Goal: Transaction & Acquisition: Book appointment/travel/reservation

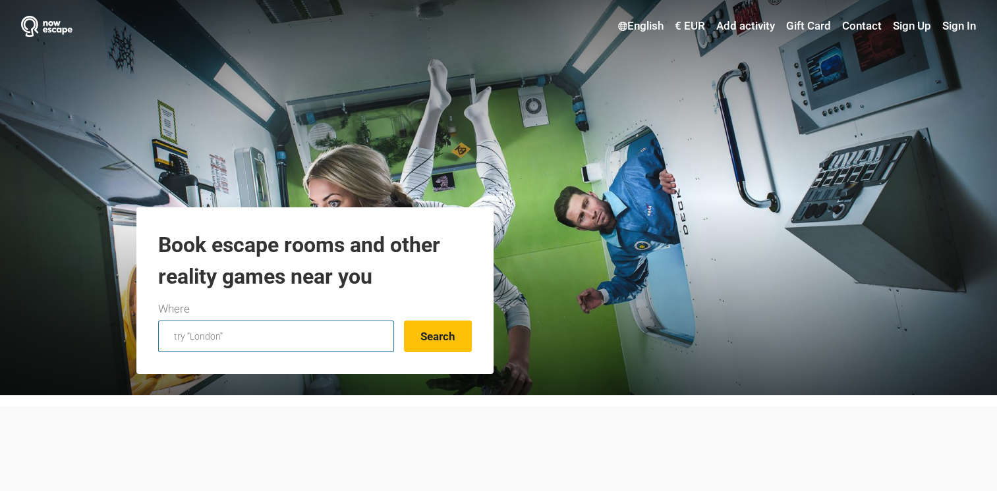
click at [266, 337] on input "text" at bounding box center [276, 337] width 236 height 32
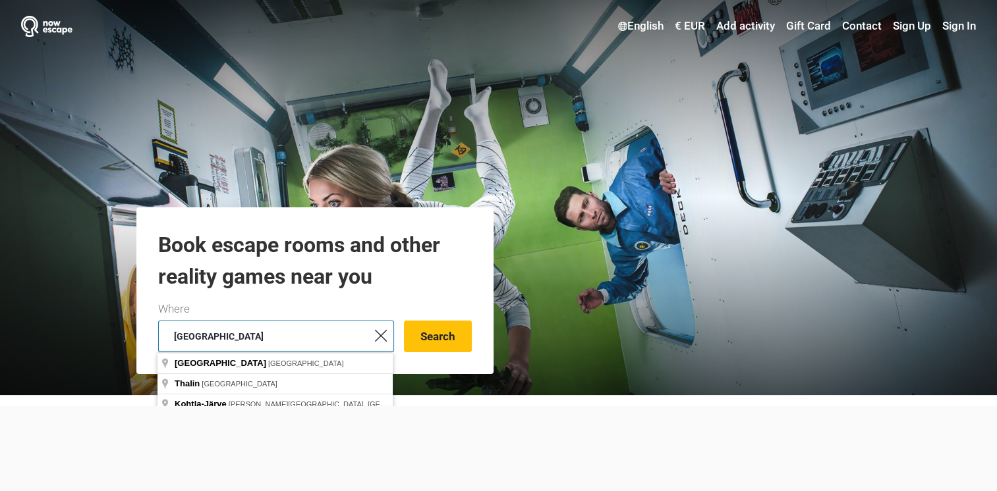
type input "[GEOGRAPHIC_DATA]"
click at [404, 321] on button "Search" at bounding box center [438, 337] width 68 height 32
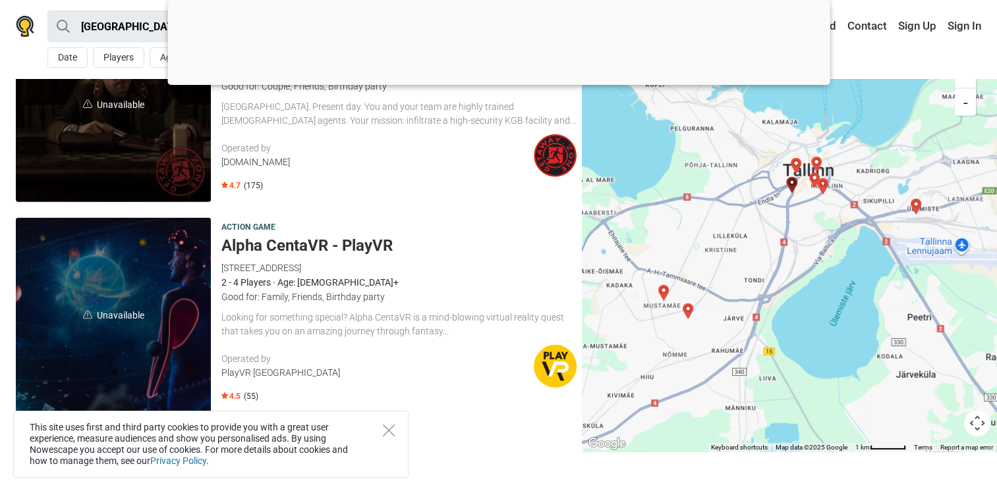
scroll to position [4111, 0]
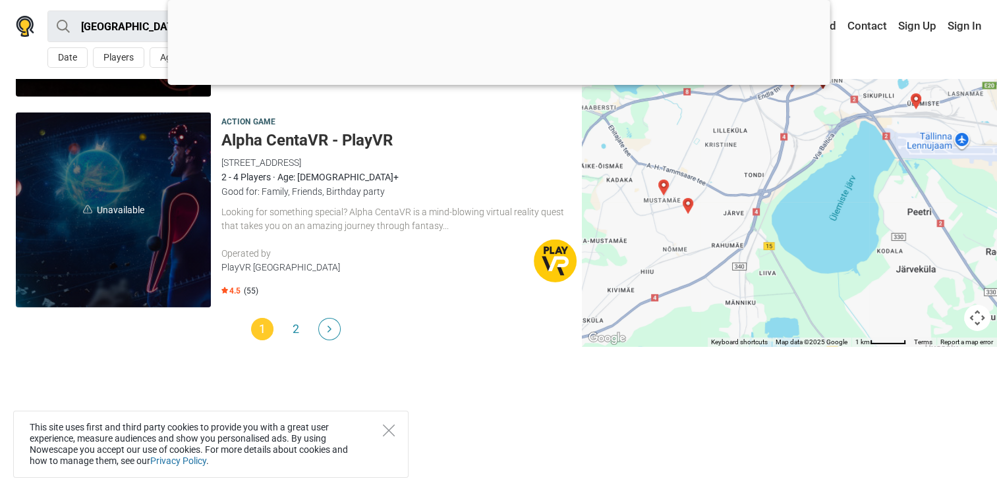
click at [308, 131] on h5 "Alpha CentaVR - PlayVR" at bounding box center [398, 140] width 355 height 19
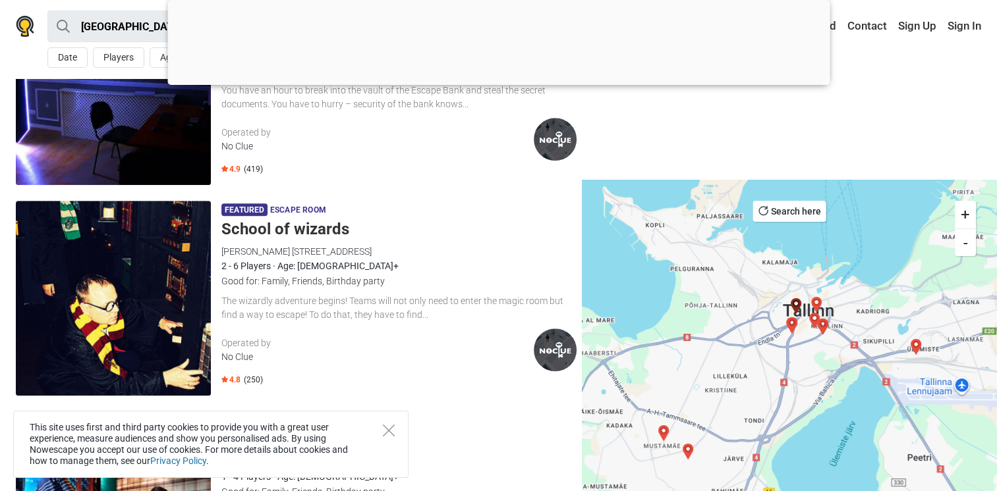
scroll to position [825, 0]
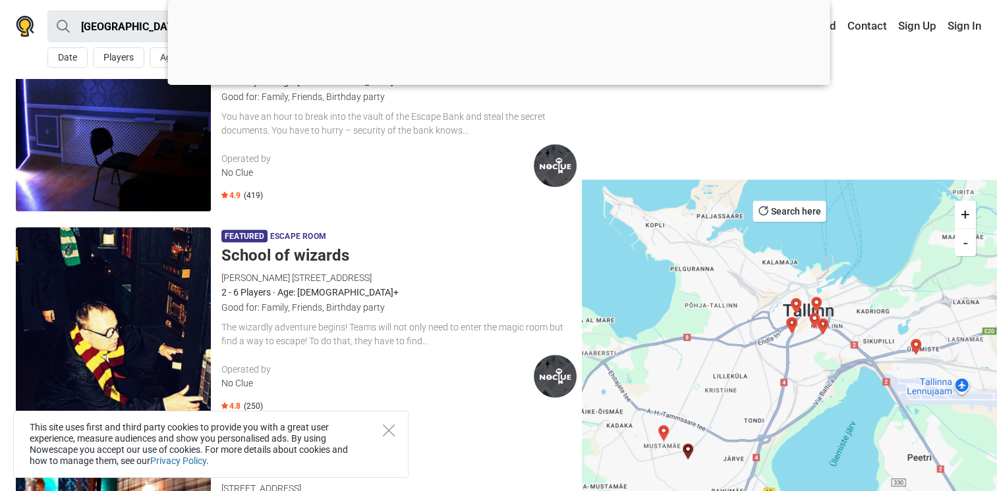
click at [237, 381] on div "No Clue" at bounding box center [377, 384] width 312 height 14
click at [563, 163] on img at bounding box center [555, 165] width 43 height 43
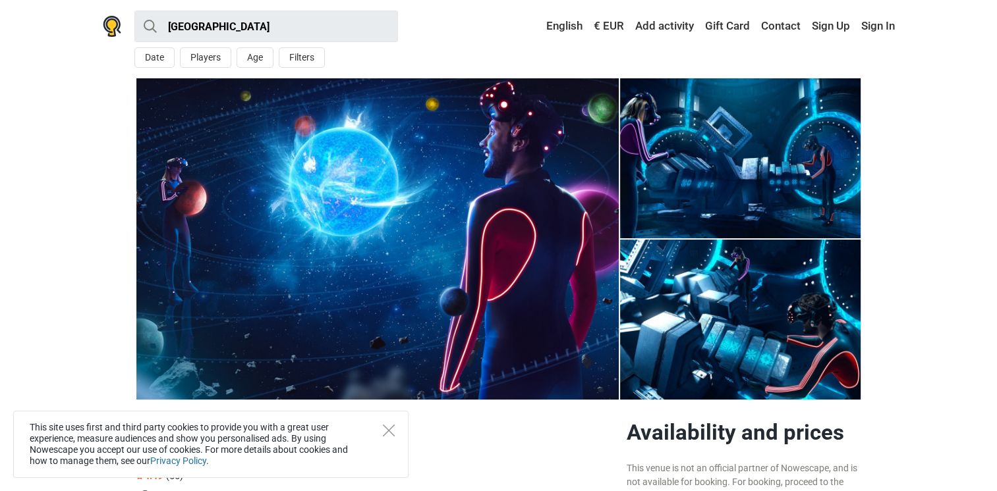
scroll to position [329, 0]
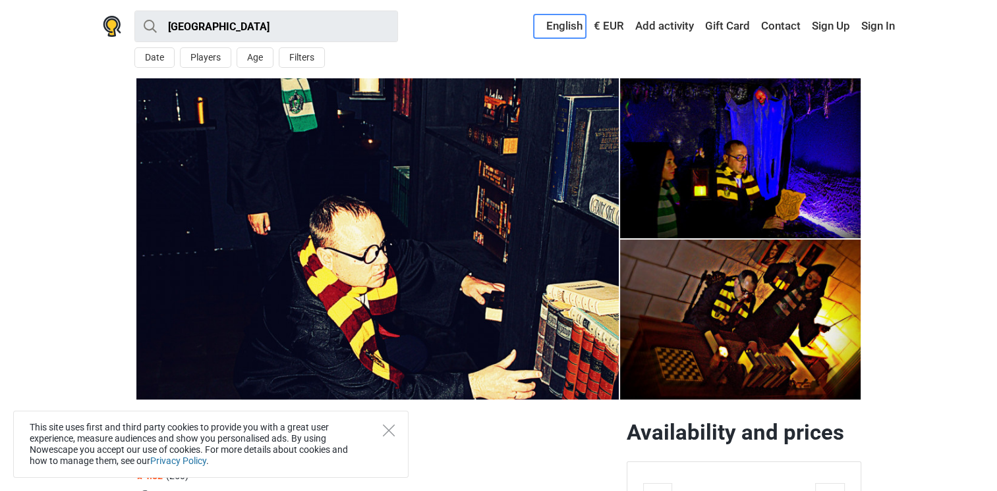
click at [561, 24] on link "English" at bounding box center [560, 26] width 52 height 24
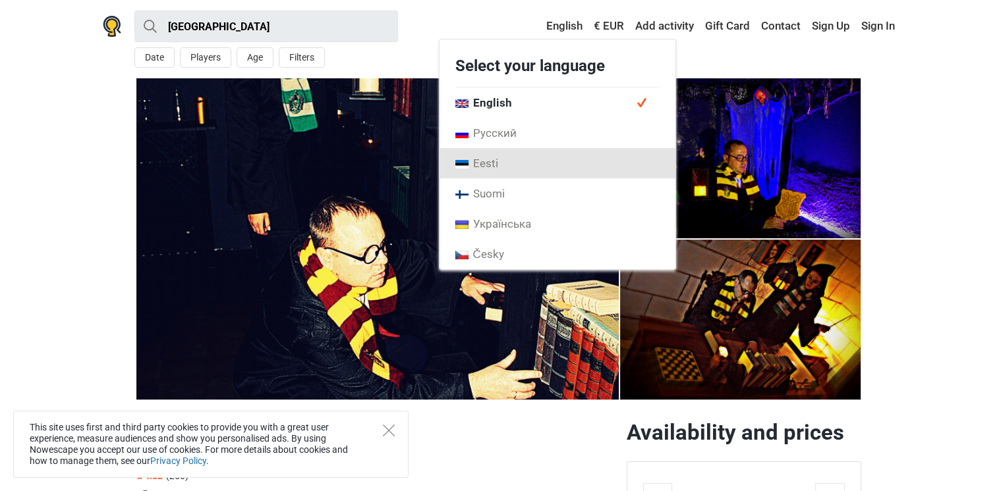
click at [513, 161] on link "Eesti" at bounding box center [557, 163] width 236 height 30
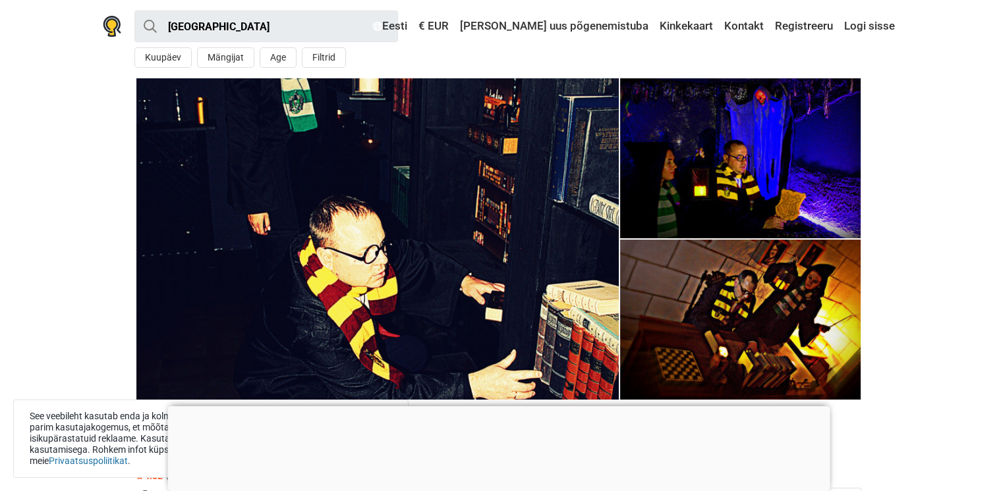
click at [938, 363] on section "1 2 3" at bounding box center [498, 238] width 997 height 321
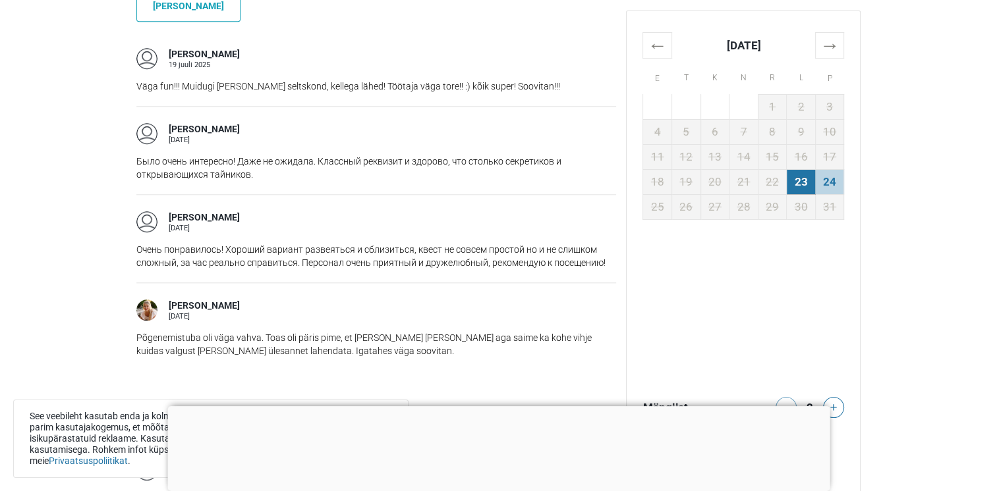
scroll to position [1647, 0]
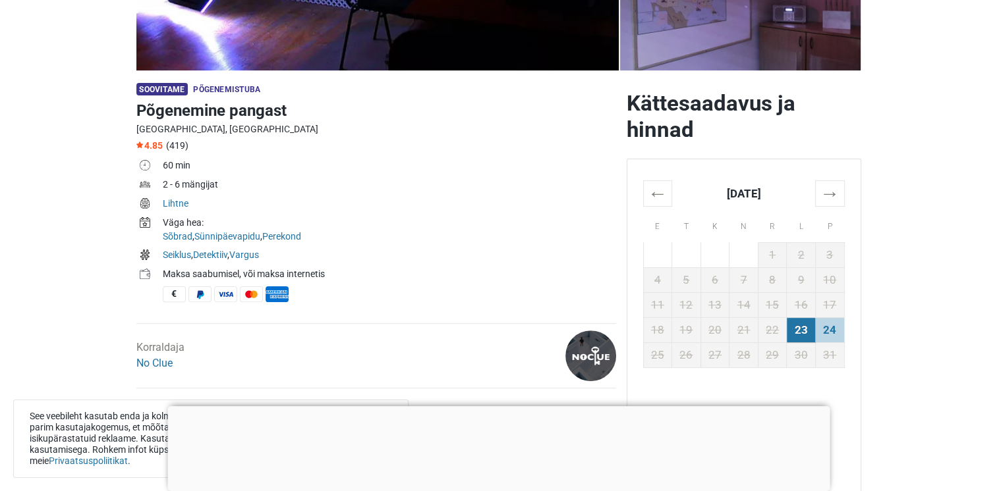
scroll to position [659, 0]
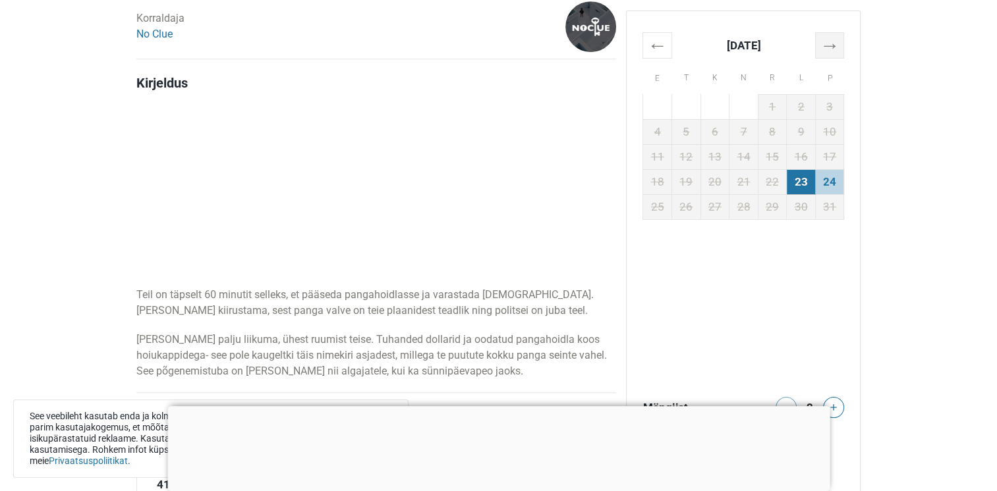
click at [835, 46] on th "→" at bounding box center [829, 45] width 29 height 26
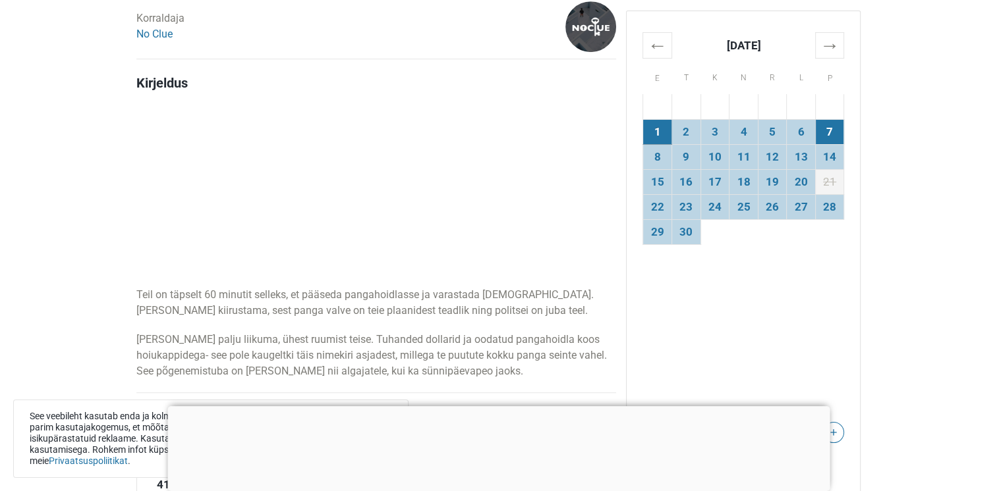
click at [828, 135] on td "7" at bounding box center [829, 131] width 29 height 25
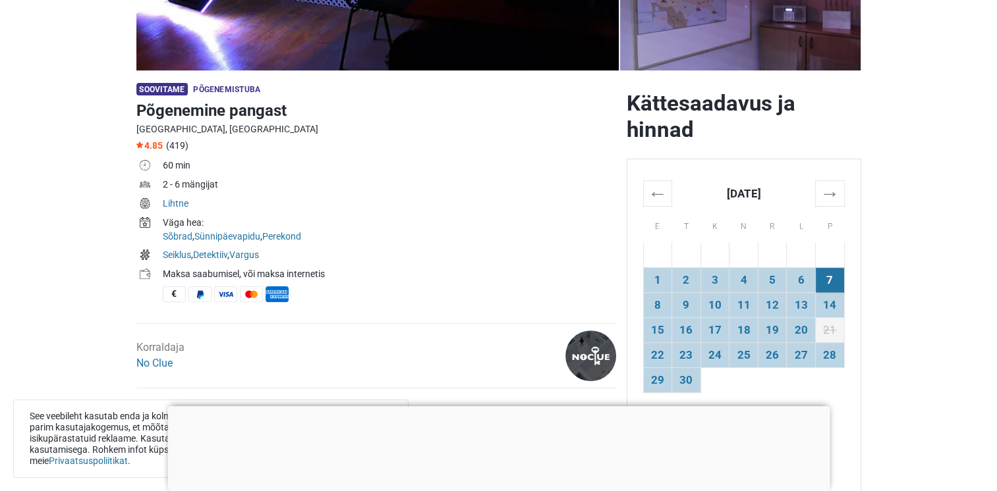
scroll to position [0, 0]
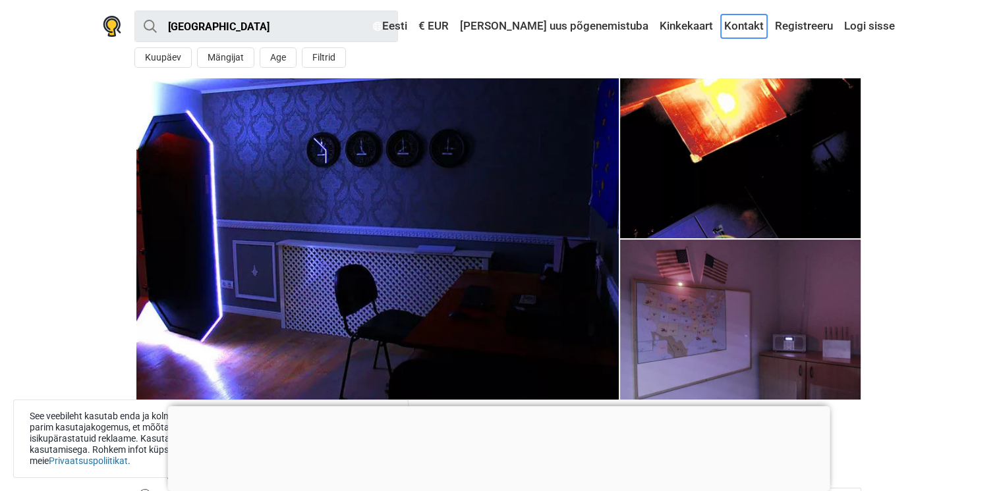
click at [738, 22] on link "Kontakt" at bounding box center [744, 26] width 46 height 24
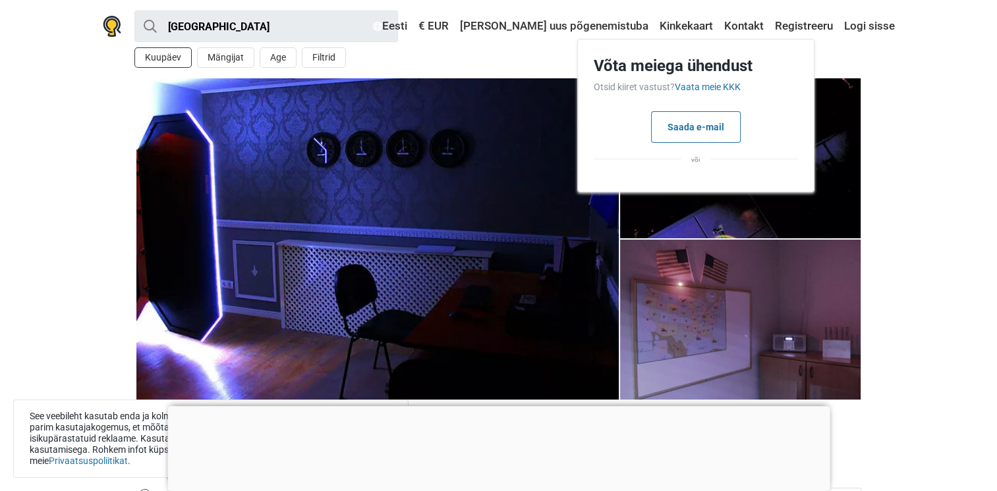
click at [175, 56] on button "Kuupäev" at bounding box center [162, 57] width 57 height 20
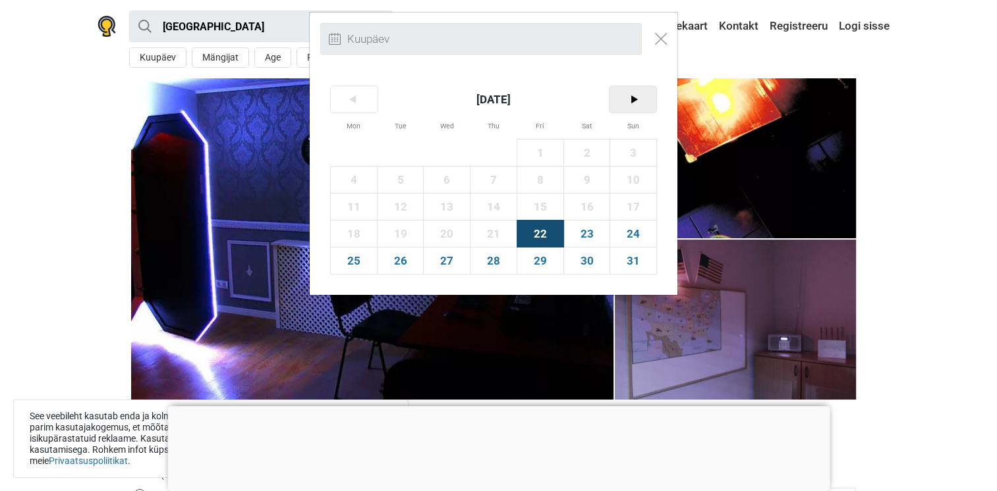
click at [627, 100] on span ">" at bounding box center [632, 99] width 47 height 26
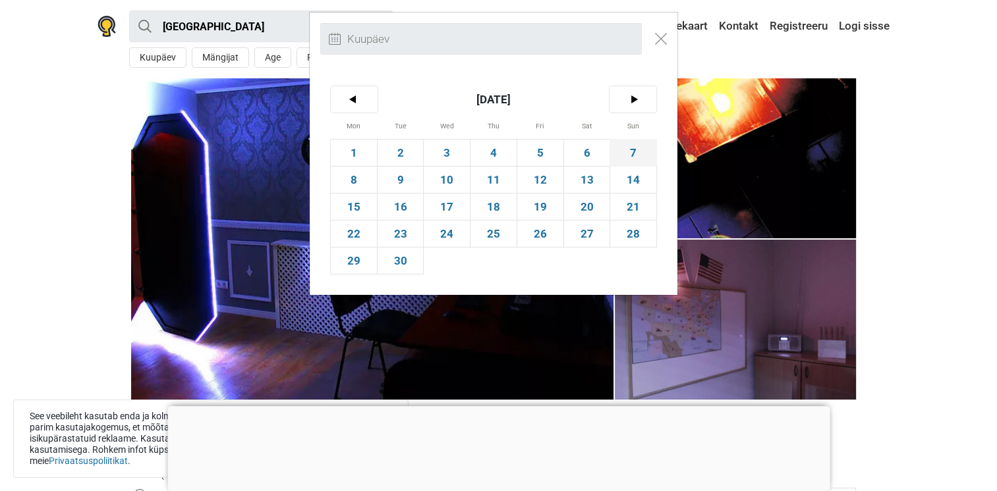
click at [628, 157] on span "7" at bounding box center [633, 153] width 46 height 26
type input "7. september (P)"
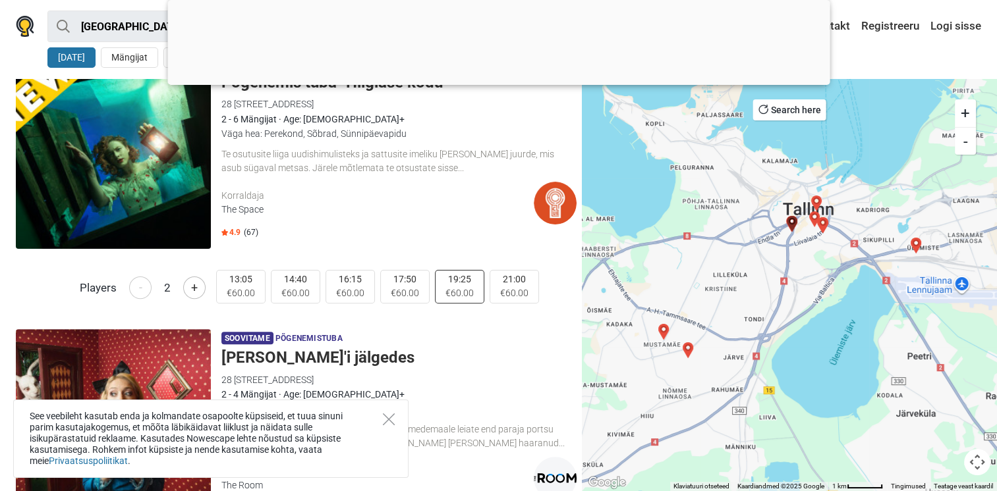
scroll to position [659, 0]
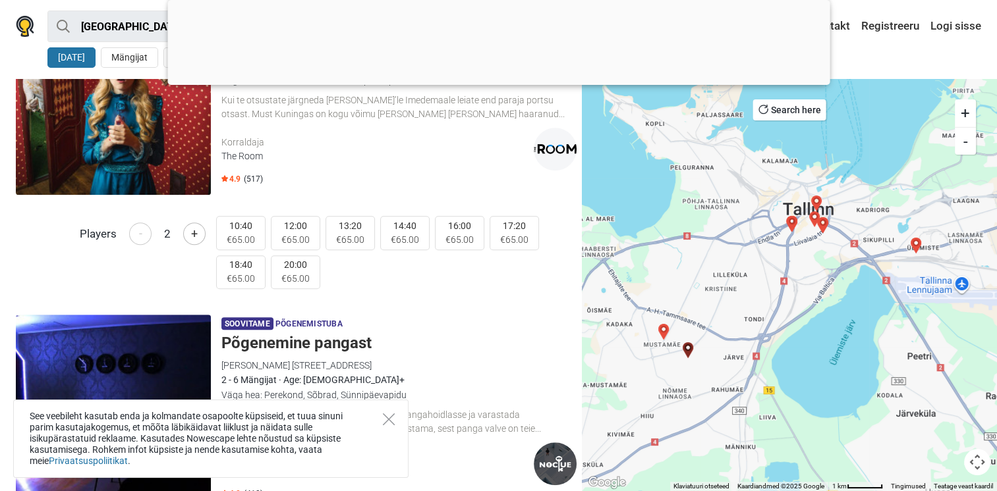
click at [290, 340] on h5 "Põgenemine pangast" at bounding box center [398, 343] width 355 height 19
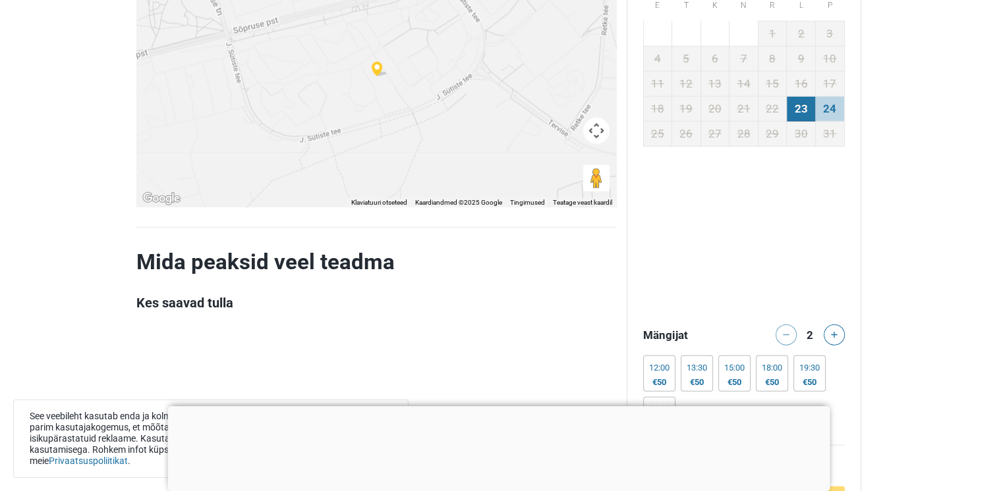
scroll to position [3538, 0]
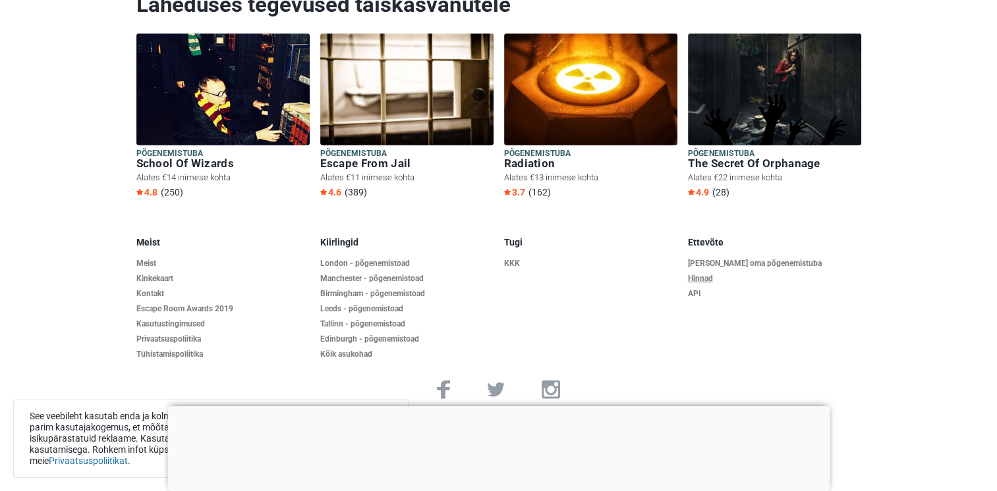
click at [699, 274] on link "Hinnad" at bounding box center [774, 279] width 173 height 10
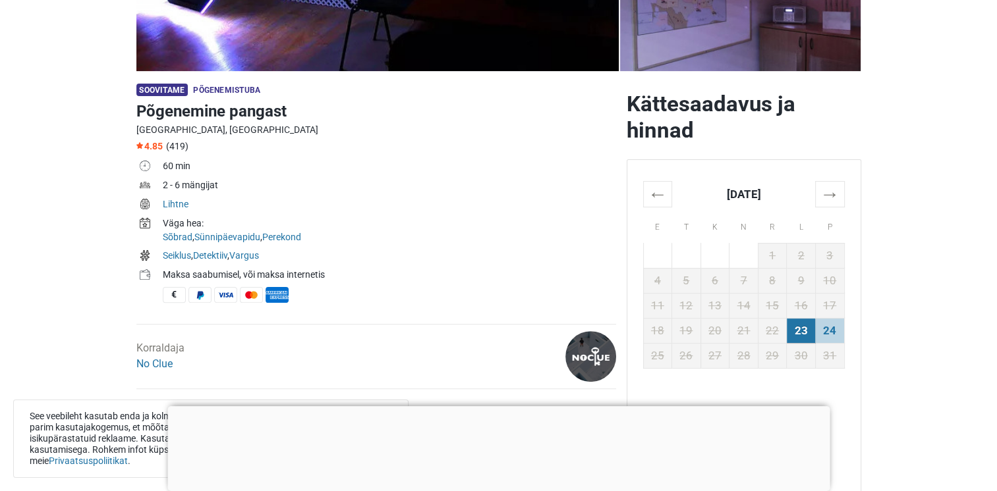
scroll to position [0, 0]
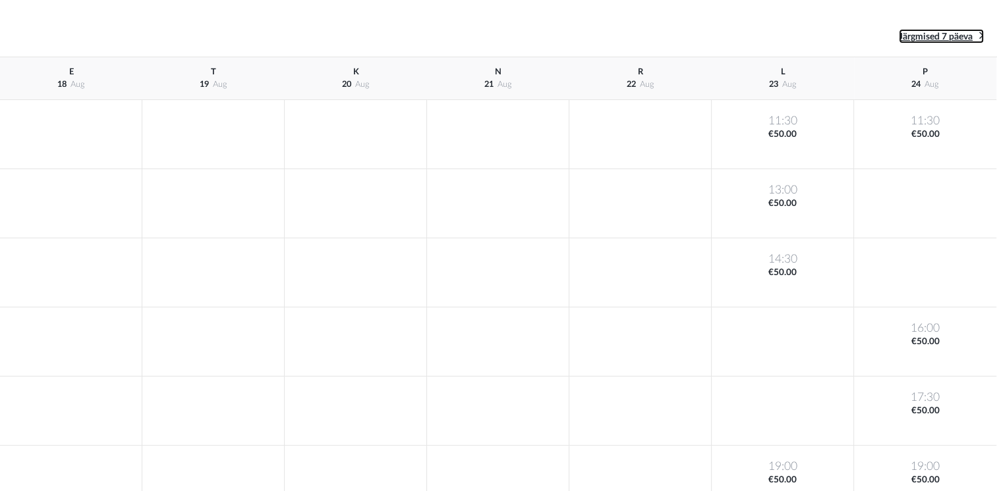
click at [980, 36] on icon at bounding box center [981, 35] width 5 height 13
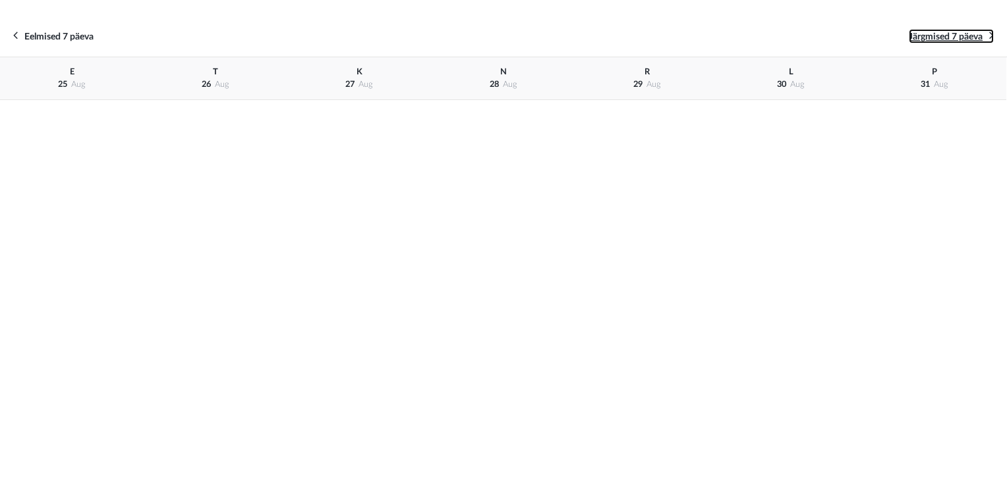
click at [991, 36] on icon at bounding box center [991, 35] width 5 height 13
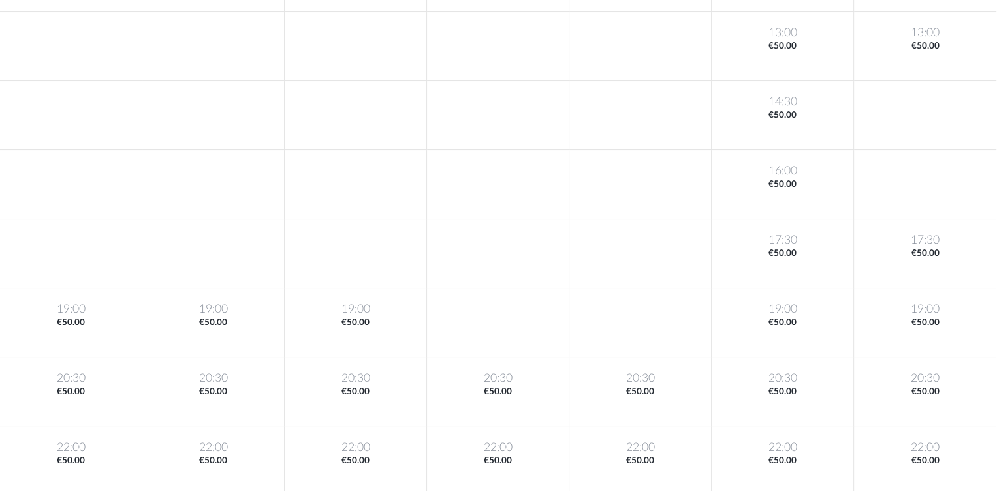
scroll to position [231, 0]
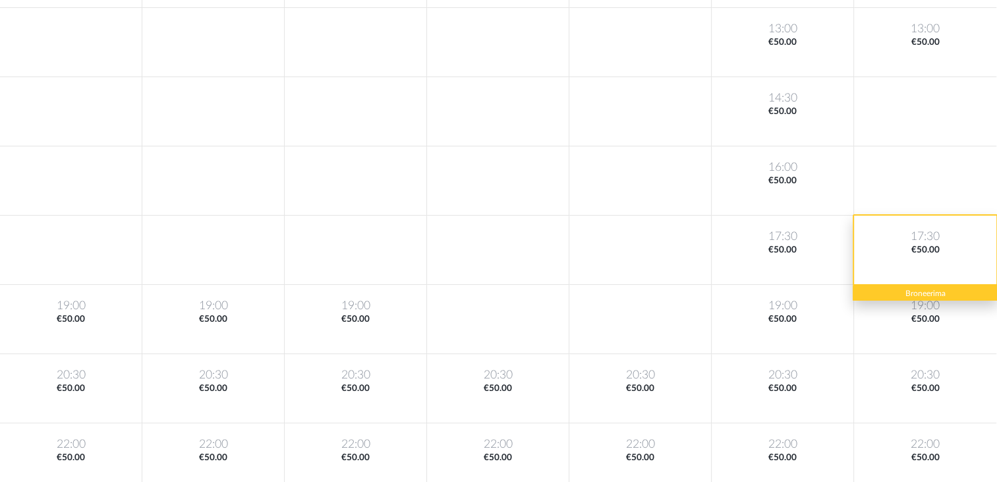
click at [927, 246] on div "17:30 €50.00" at bounding box center [925, 249] width 142 height 69
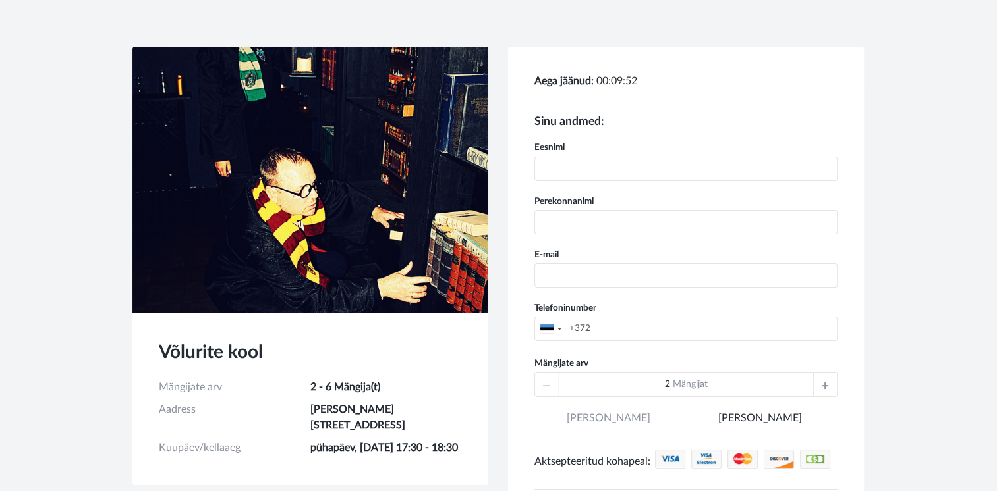
click at [596, 170] on input "text" at bounding box center [685, 169] width 303 height 24
type input "Raimond"
click at [601, 222] on input "text" at bounding box center [685, 222] width 303 height 24
type input "Subatsjus"
click at [620, 273] on input "email" at bounding box center [685, 276] width 303 height 24
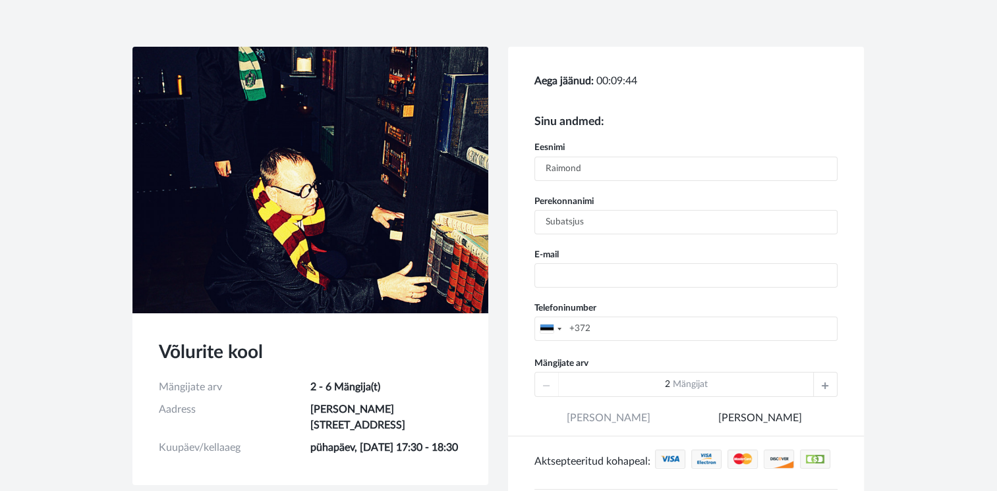
type input "raimond.subatsjus@gmail.com"
click at [614, 327] on input "+372" at bounding box center [685, 329] width 303 height 24
type input "+37256504026"
click at [554, 386] on div "2 Mängijat" at bounding box center [685, 384] width 303 height 25
click at [697, 387] on span "Mängijat" at bounding box center [689, 384] width 35 height 9
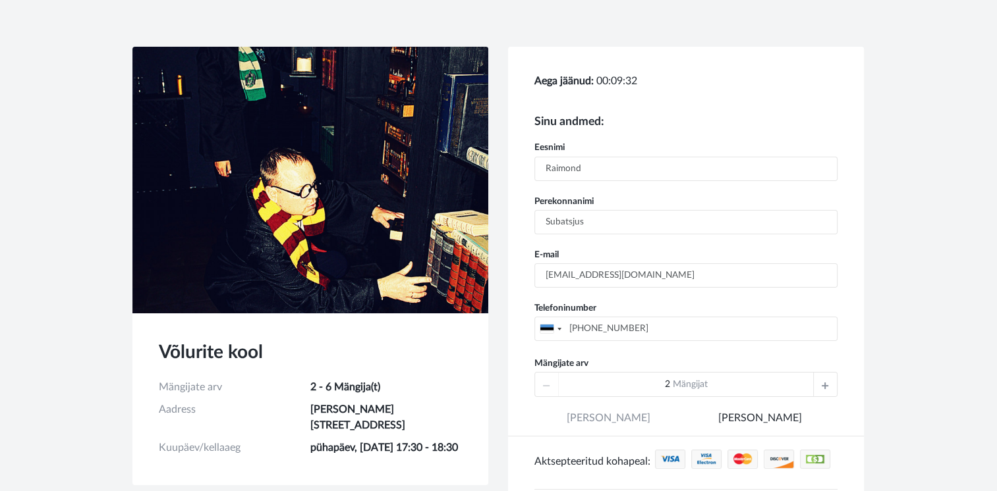
click at [550, 383] on div "2 Mängijat" at bounding box center [685, 384] width 303 height 25
click at [822, 385] on icon at bounding box center [824, 385] width 7 height 24
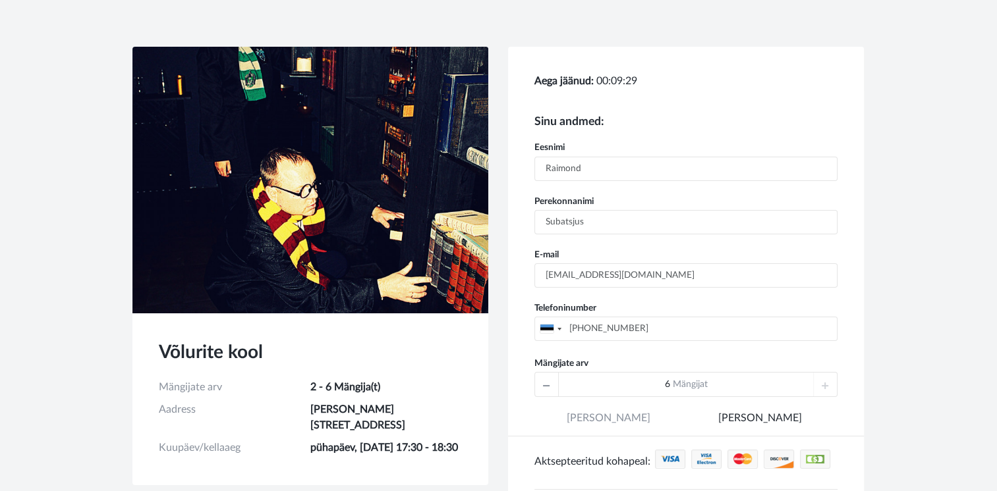
click at [822, 384] on div "6 Mängijat" at bounding box center [685, 384] width 303 height 25
click at [754, 418] on link "Maksan kohapeal" at bounding box center [759, 424] width 148 height 26
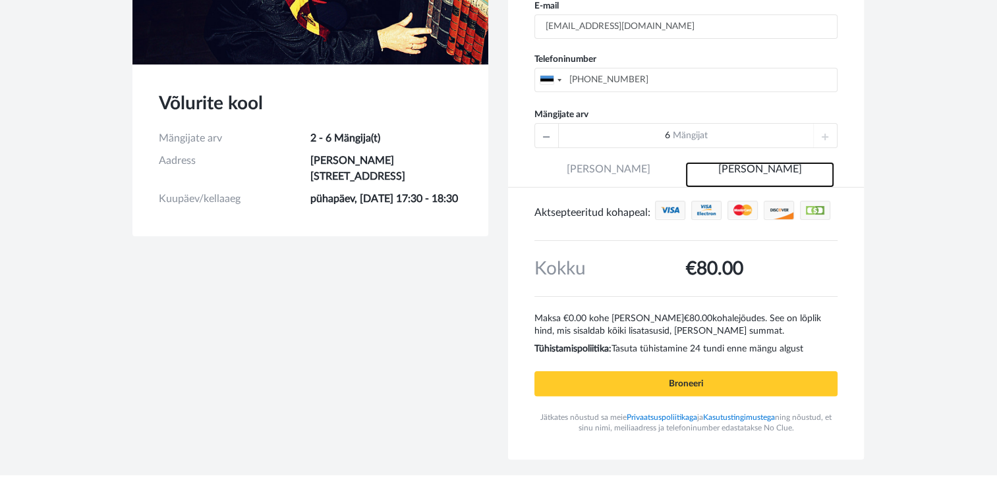
scroll to position [254, 0]
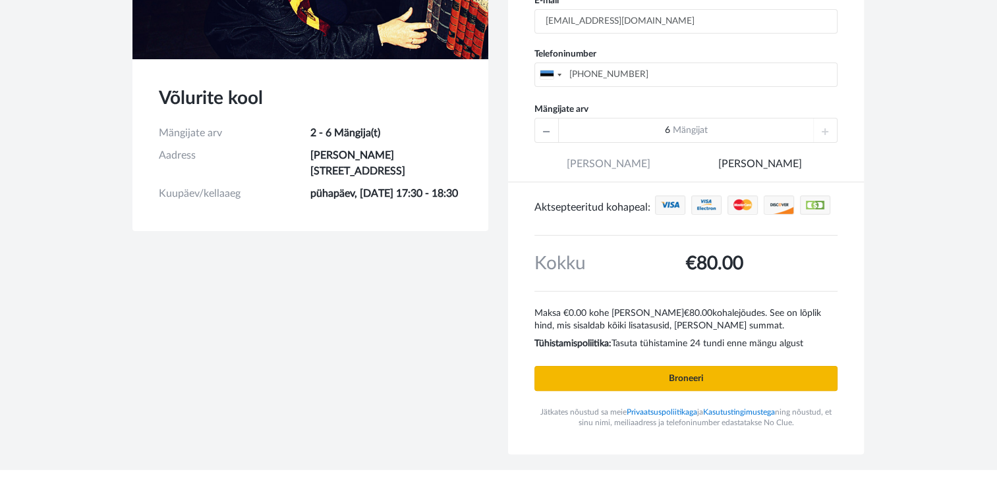
click at [725, 381] on input "Broneeri" at bounding box center [685, 378] width 303 height 25
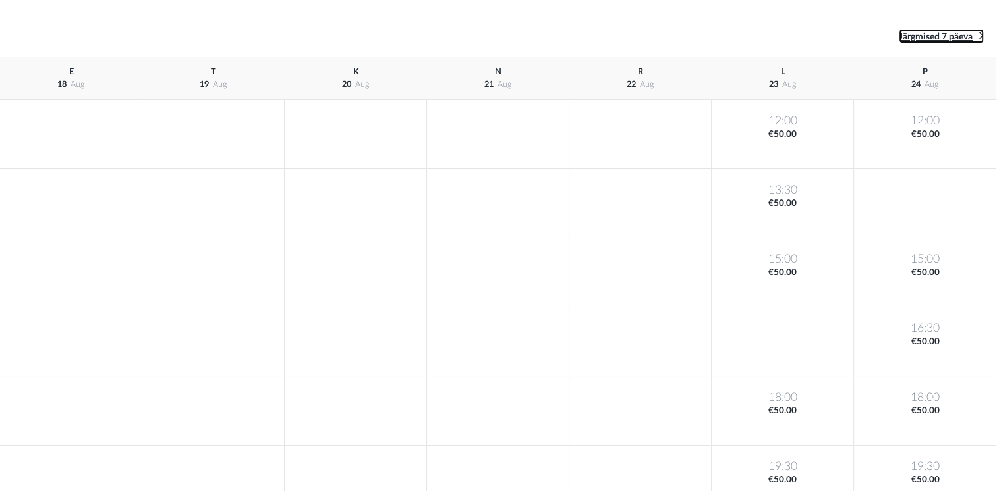
click at [982, 32] on icon at bounding box center [981, 35] width 5 height 13
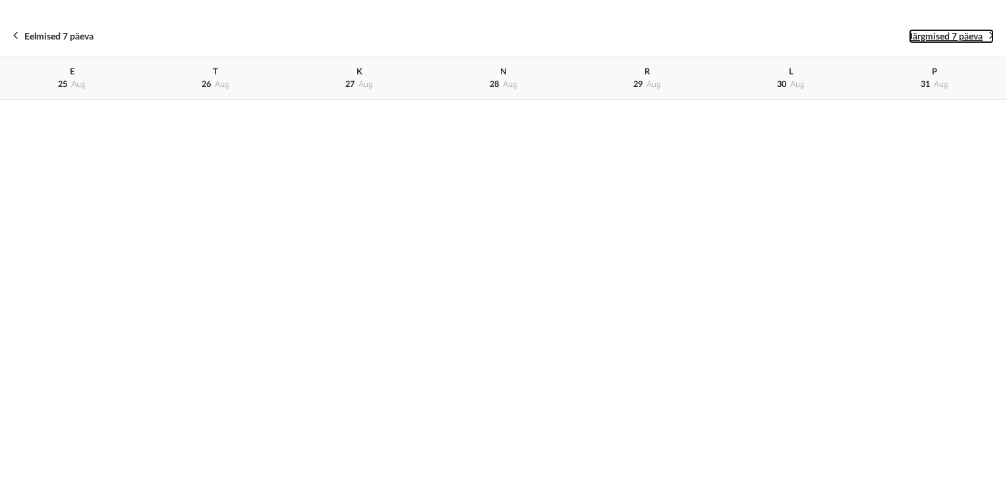
click at [991, 34] on icon at bounding box center [991, 35] width 5 height 13
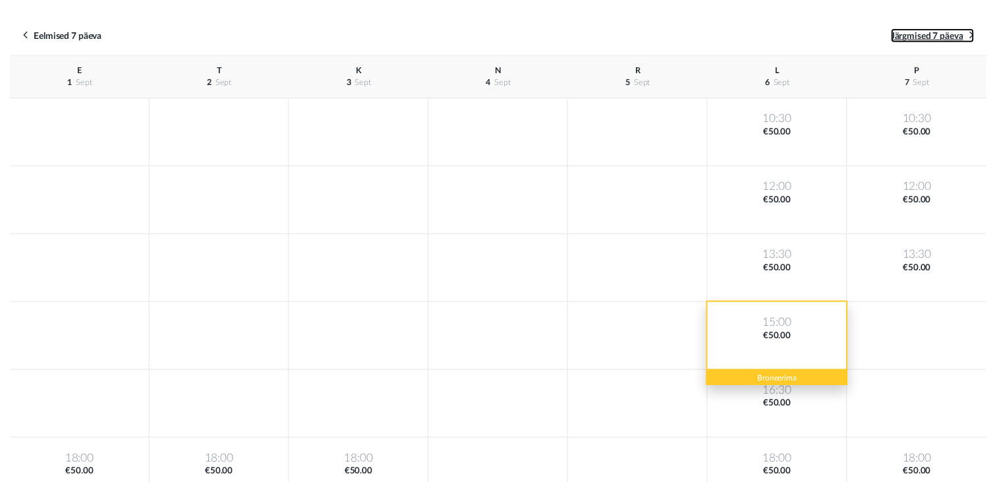
scroll to position [161, 0]
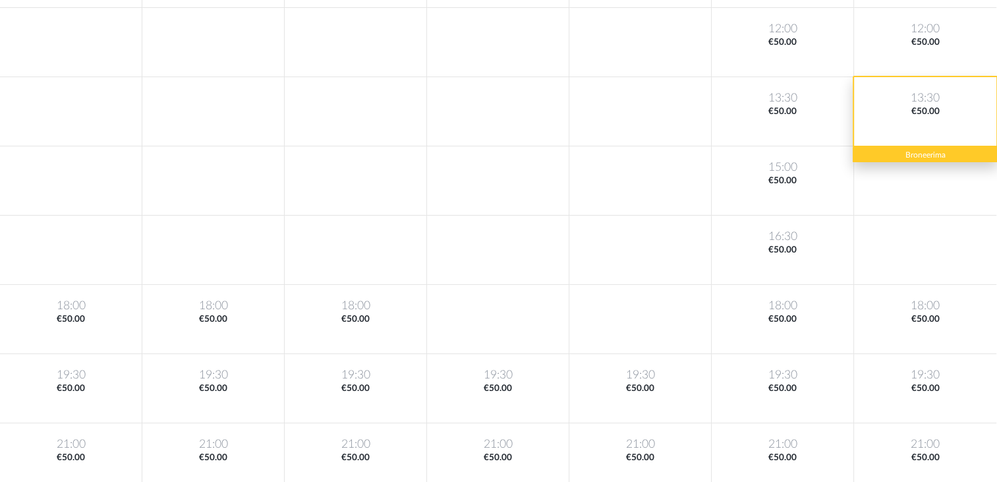
click at [909, 125] on div "13:30 €50.00" at bounding box center [925, 111] width 142 height 69
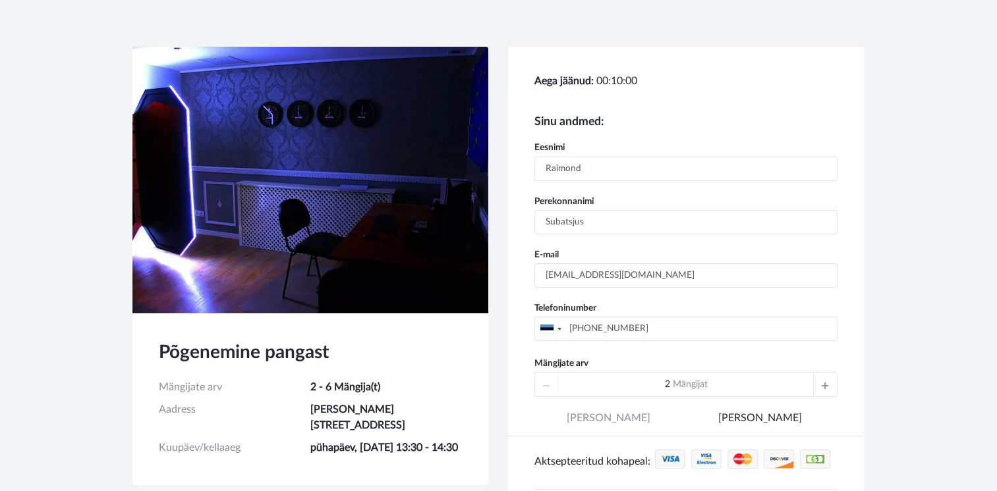
type input "[PHONE_NUMBER]"
click at [824, 383] on icon at bounding box center [824, 385] width 7 height 24
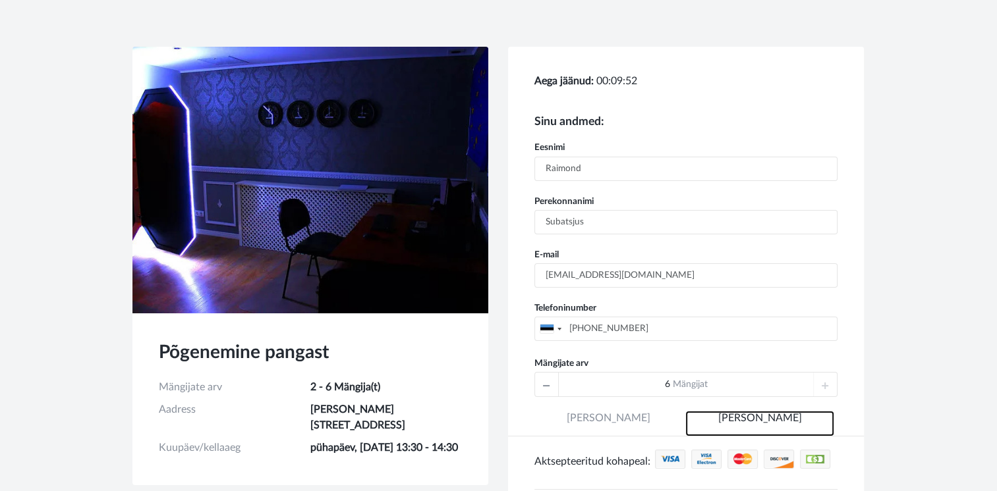
click at [769, 417] on link "Maksan kohapeal" at bounding box center [759, 424] width 148 height 26
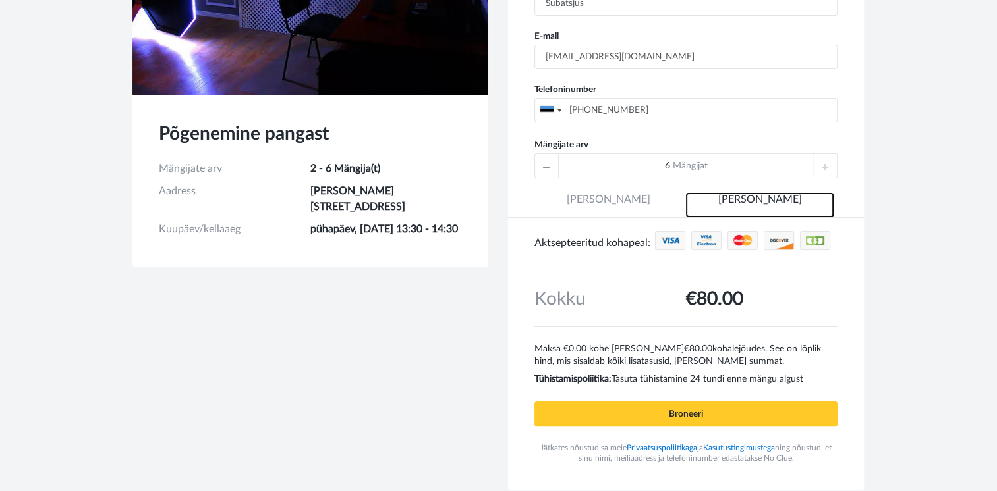
scroll to position [228, 0]
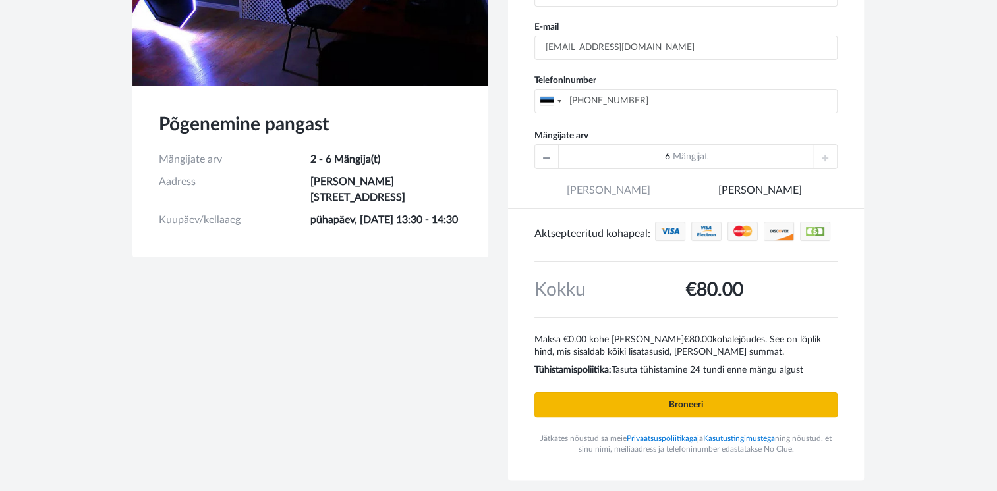
click at [788, 403] on input "Broneeri" at bounding box center [685, 405] width 303 height 25
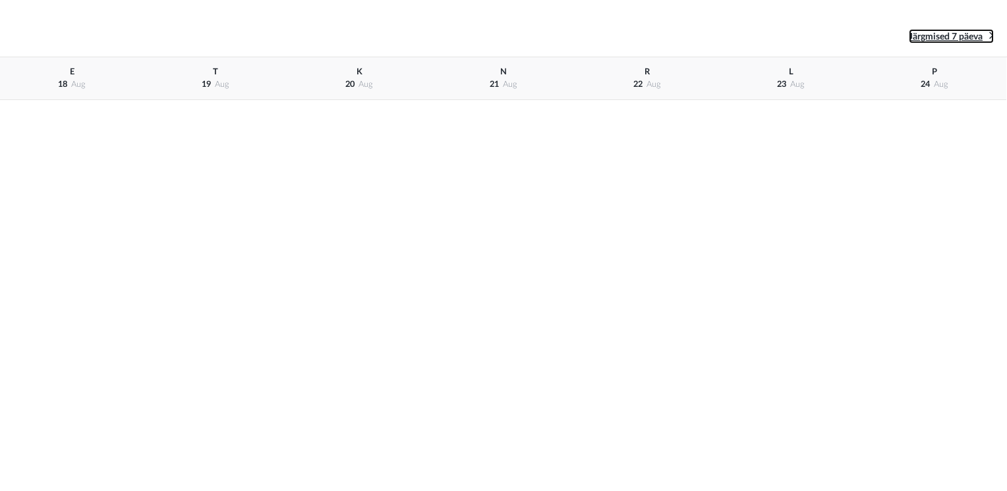
click at [990, 36] on icon at bounding box center [991, 35] width 5 height 13
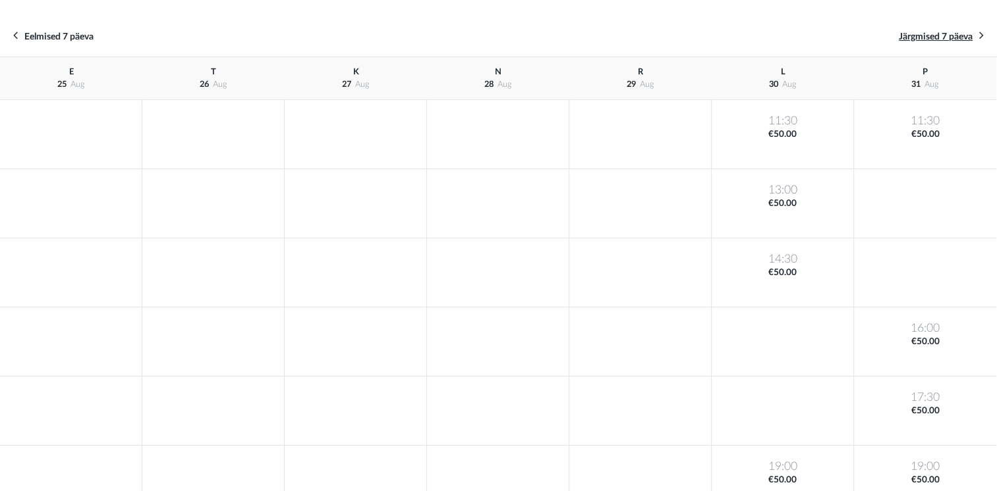
click at [990, 36] on div "Eelmised 7 päeva Järgmised 7 päeva" at bounding box center [498, 37] width 997 height 42
click at [980, 36] on icon at bounding box center [981, 35] width 5 height 13
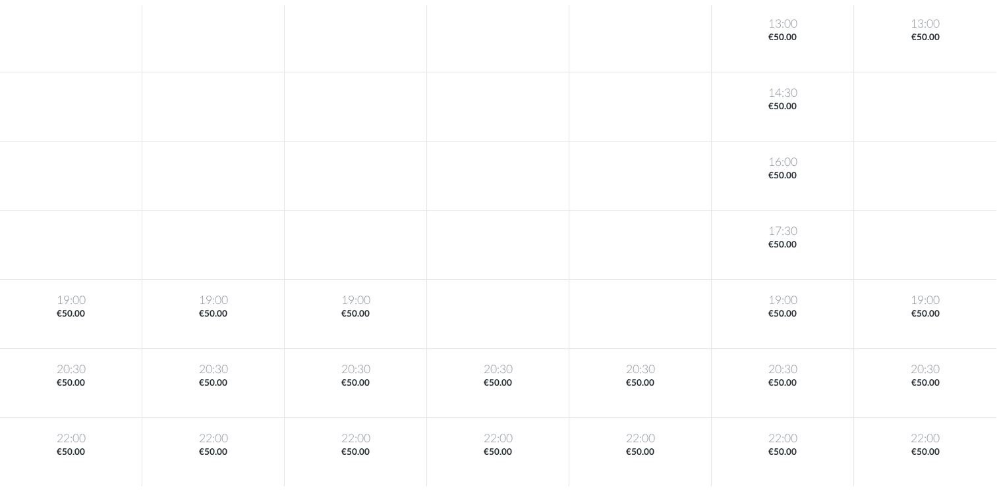
scroll to position [231, 0]
